Goal: Check status

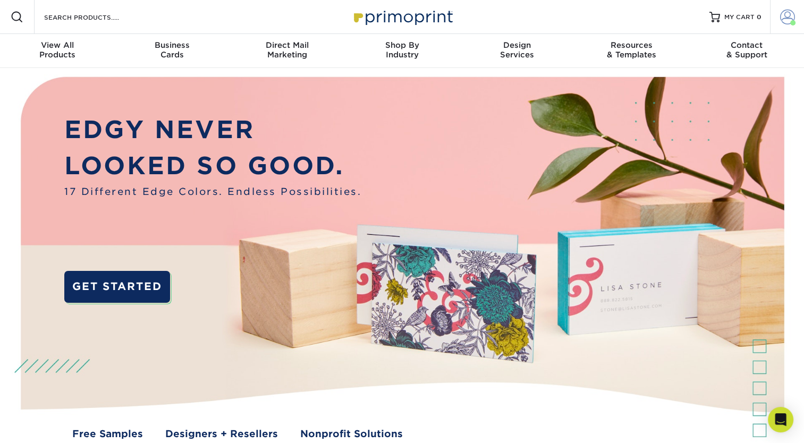
click at [788, 23] on span at bounding box center [787, 17] width 15 height 15
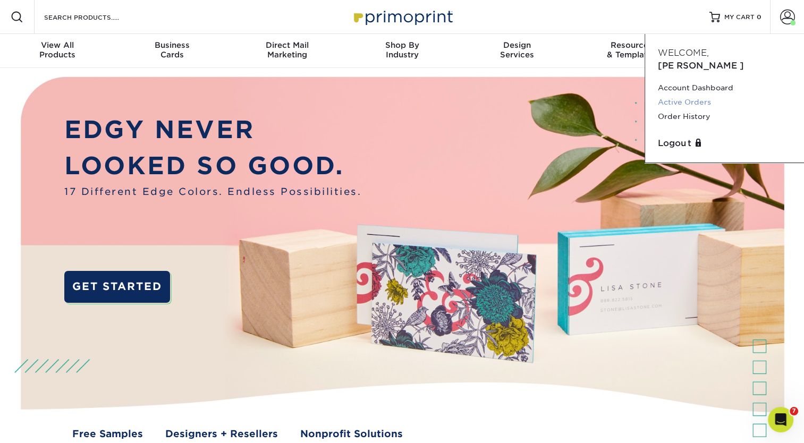
click at [696, 95] on link "Active Orders" at bounding box center [724, 102] width 133 height 14
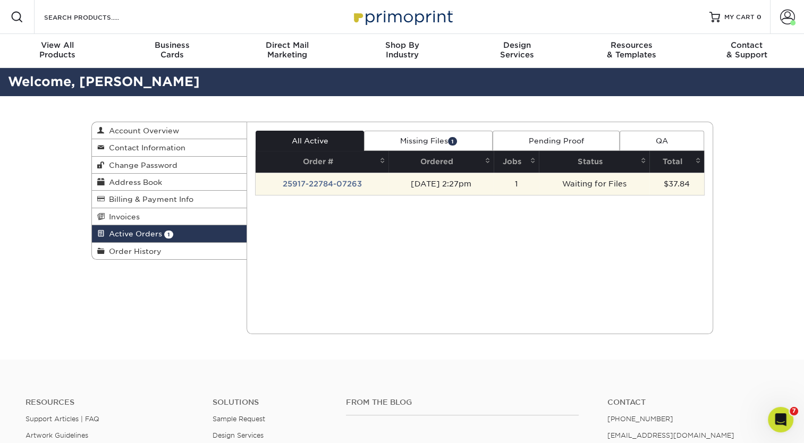
click at [317, 186] on td "25917-22784-07263" at bounding box center [321, 184] width 133 height 22
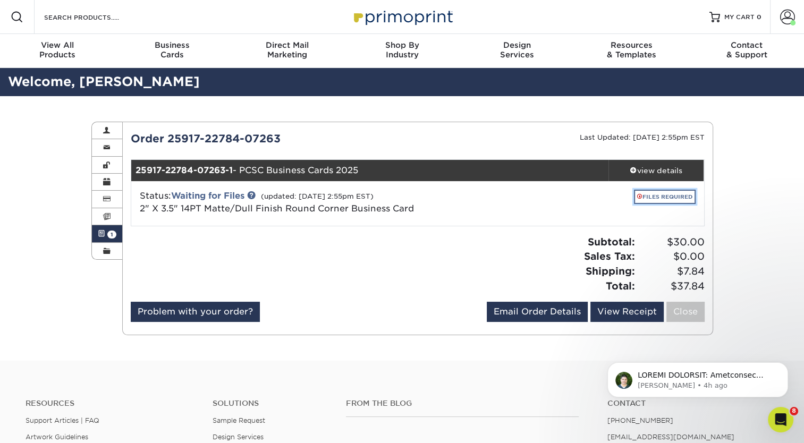
click at [654, 197] on link "FILES REQUIRED" at bounding box center [665, 197] width 62 height 14
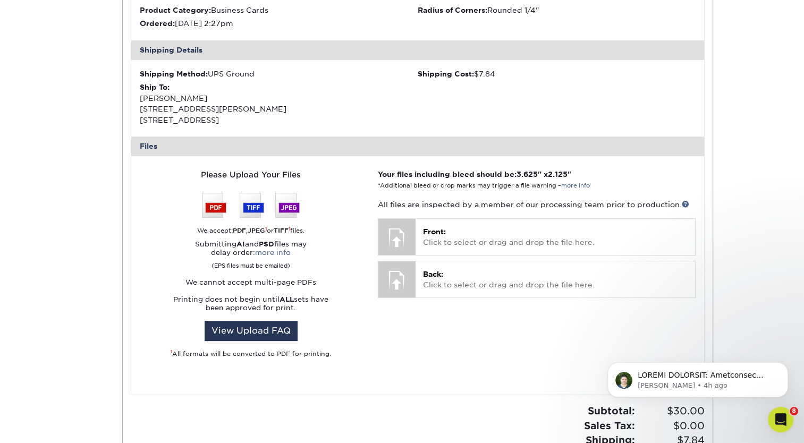
scroll to position [304, 0]
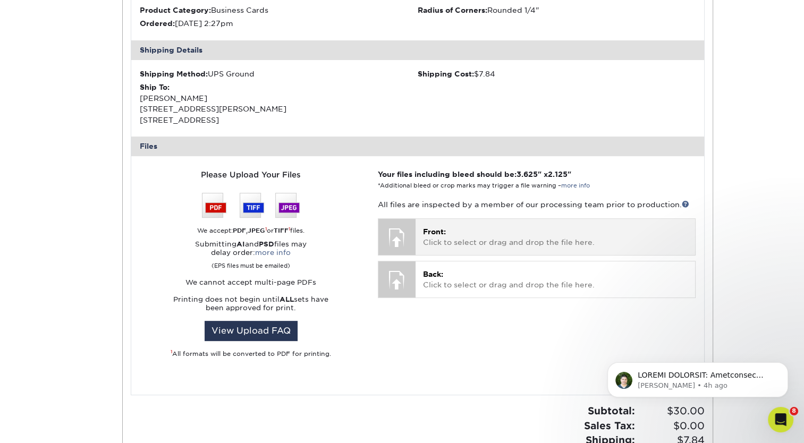
click at [448, 224] on div "Front: Click to select or drag and drop the file here. Choose file" at bounding box center [554, 237] width 279 height 36
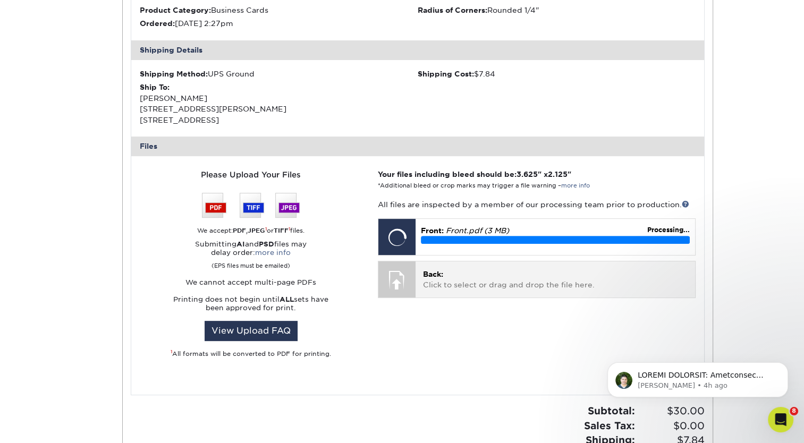
click at [502, 288] on p "Back: Click to select or drag and drop the file here." at bounding box center [555, 280] width 264 height 22
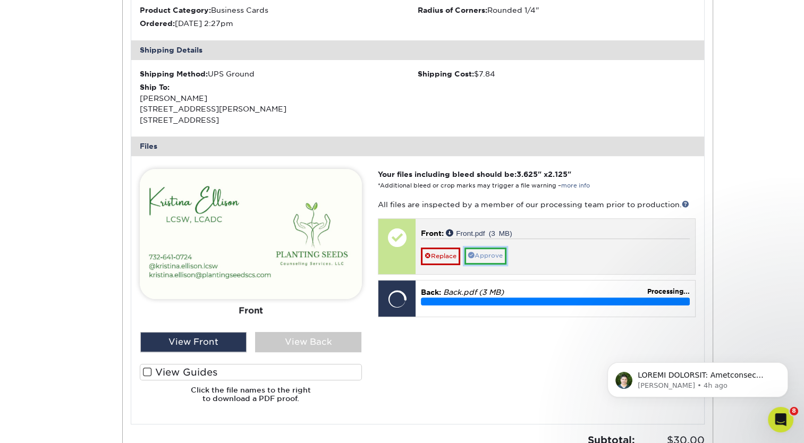
click at [491, 258] on link "Approve" at bounding box center [485, 256] width 42 height 16
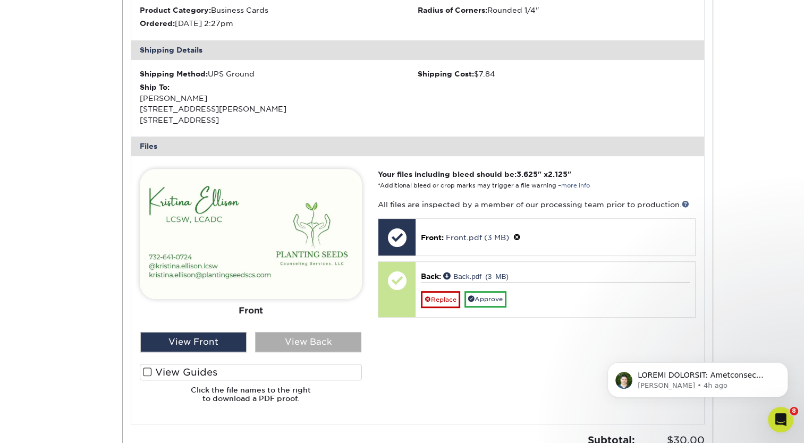
click at [289, 339] on div "View Back" at bounding box center [308, 342] width 106 height 20
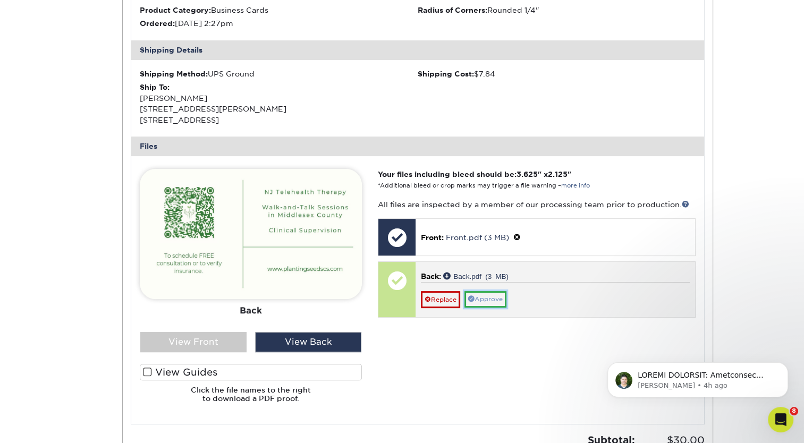
click at [495, 297] on link "Approve" at bounding box center [485, 299] width 42 height 16
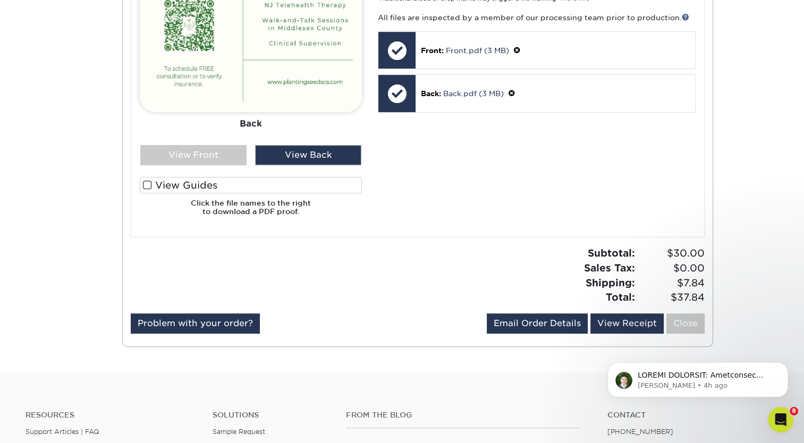
scroll to position [513, 0]
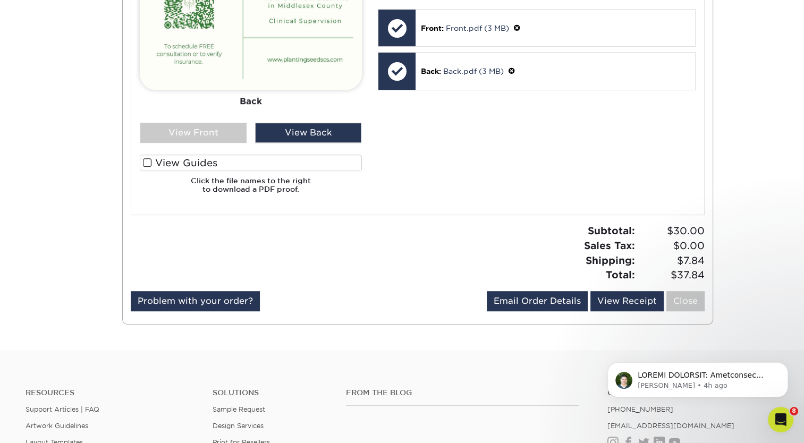
click at [144, 162] on span at bounding box center [147, 163] width 9 height 10
click at [0, 0] on input "View Guides" at bounding box center [0, 0] width 0 height 0
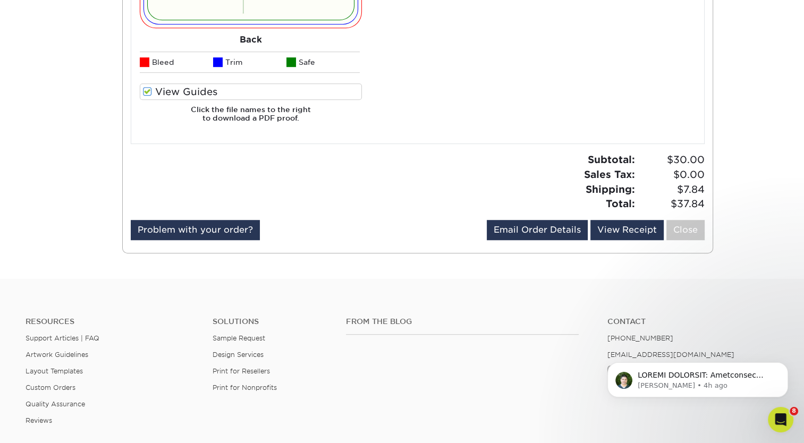
scroll to position [763, 0]
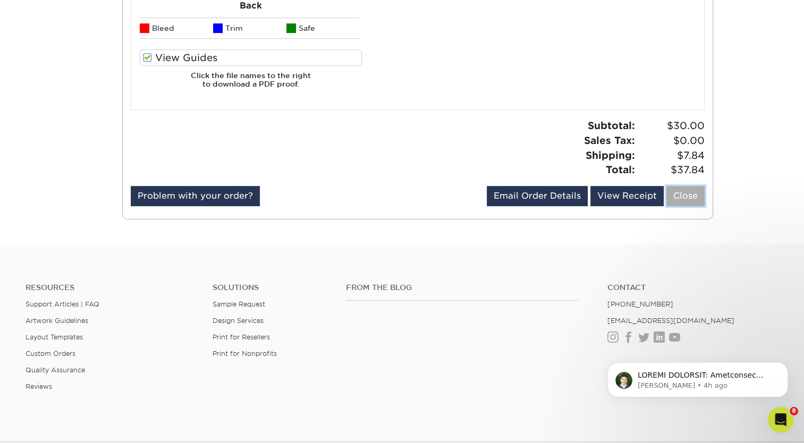
click at [688, 204] on link "Close" at bounding box center [685, 196] width 38 height 20
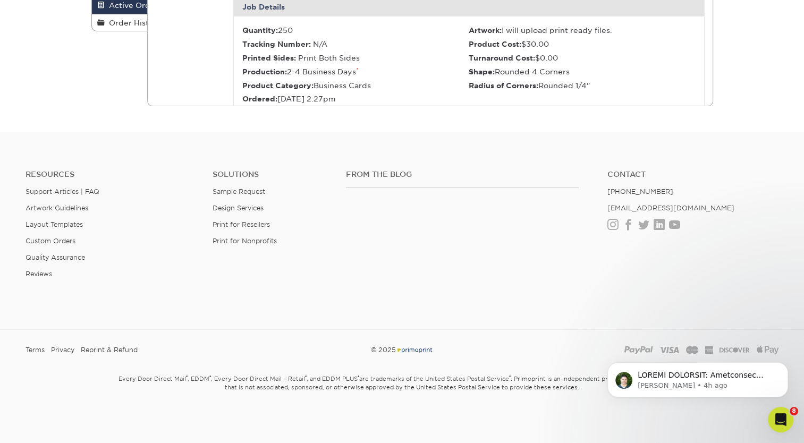
scroll to position [0, 0]
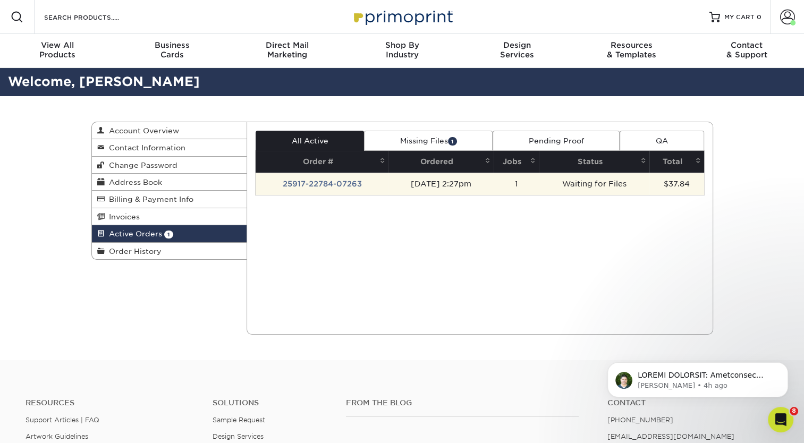
click at [351, 184] on td "25917-22784-07263" at bounding box center [321, 184] width 133 height 22
